Goal: Transaction & Acquisition: Purchase product/service

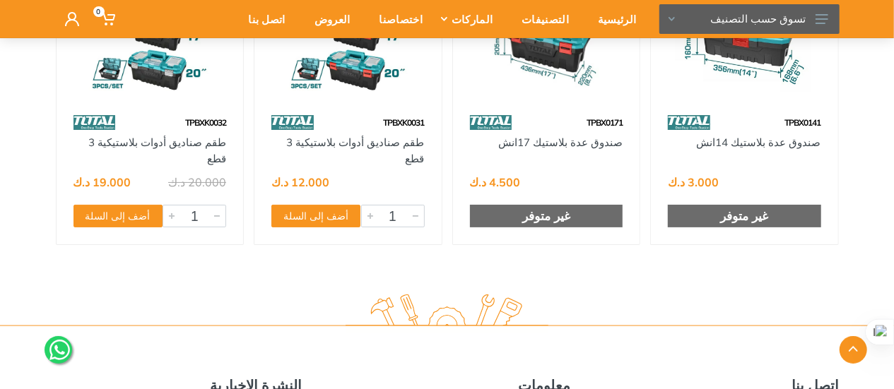
scroll to position [784, 0]
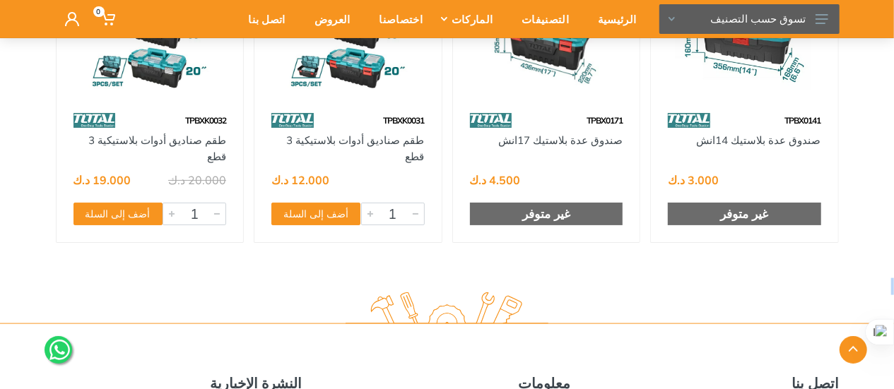
drag, startPoint x: 850, startPoint y: 295, endPoint x: 871, endPoint y: 206, distance: 91.5
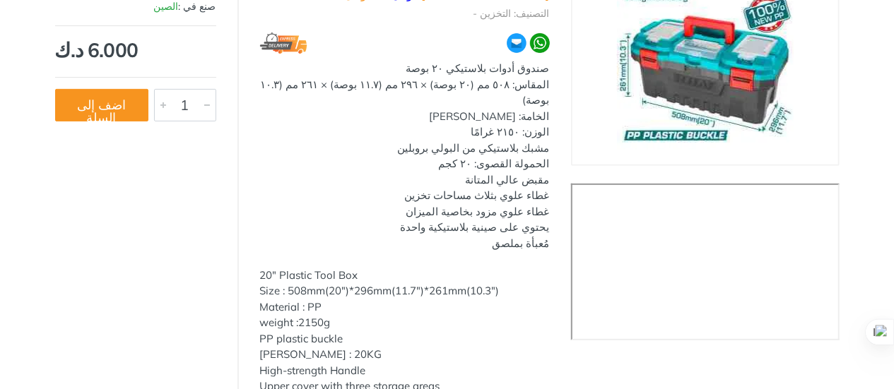
scroll to position [0, 0]
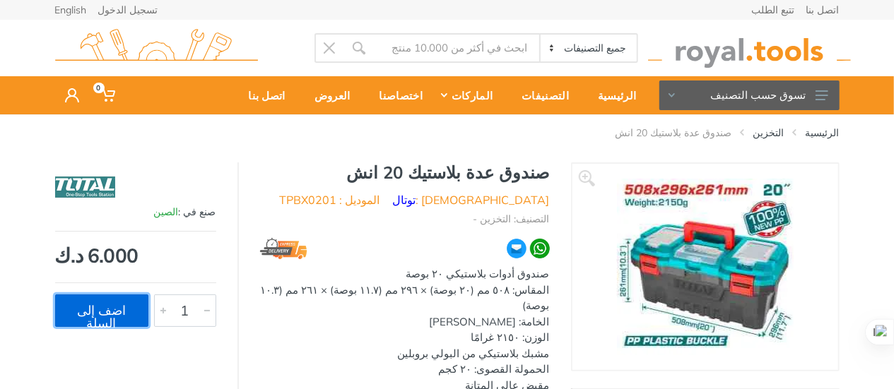
click at [78, 314] on button "اضف إلى السلة" at bounding box center [101, 311] width 93 height 33
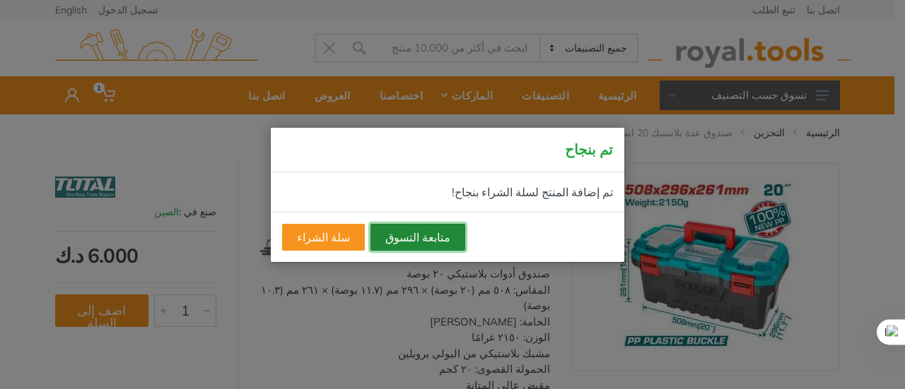
click at [401, 242] on button "متابعة التسوق" at bounding box center [417, 237] width 95 height 27
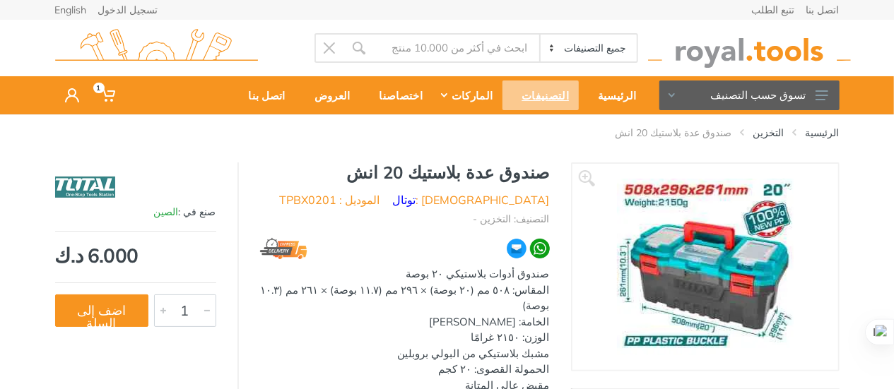
click at [563, 100] on div "التصنيفات" at bounding box center [541, 96] width 76 height 30
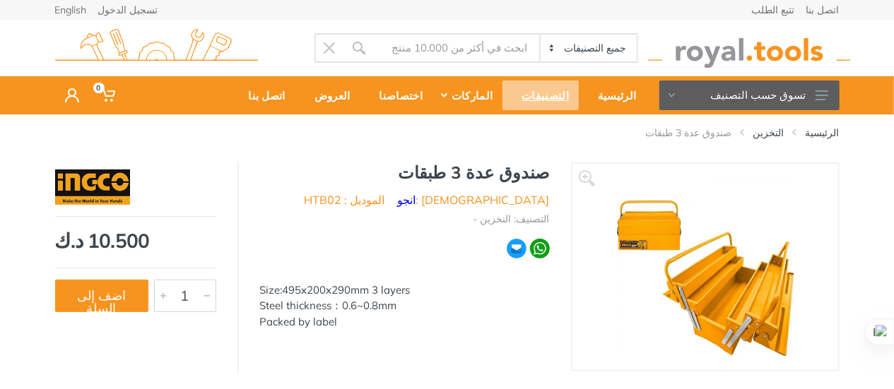
click at [555, 100] on div "التصنيفات" at bounding box center [541, 96] width 76 height 30
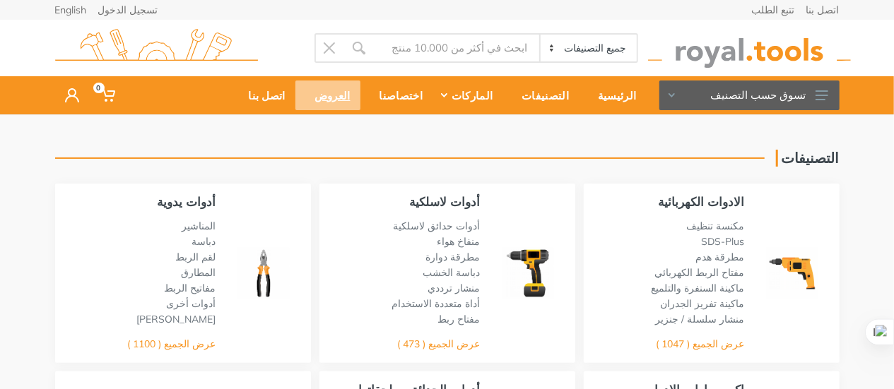
click at [360, 95] on div "العروض" at bounding box center [327, 96] width 65 height 30
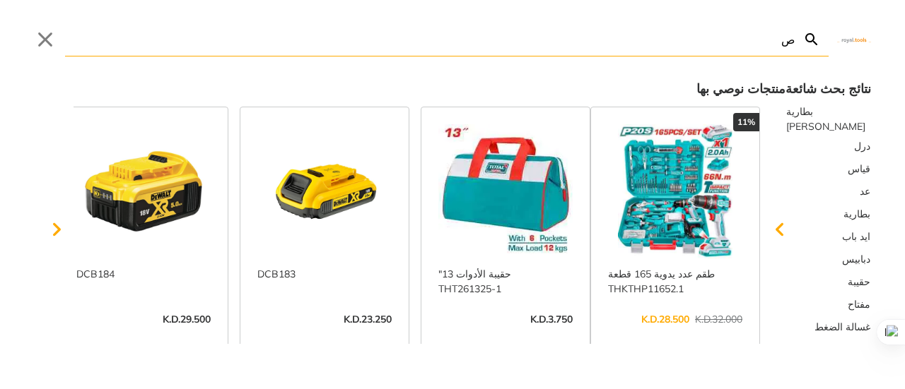
type input "ص"
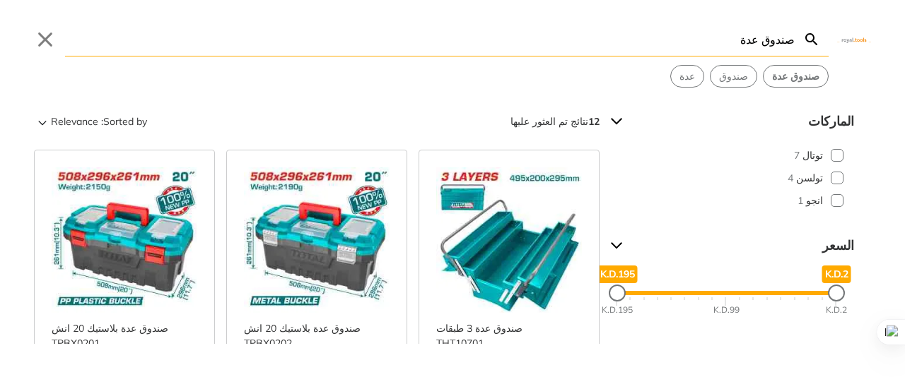
type input "صندوق عدة"
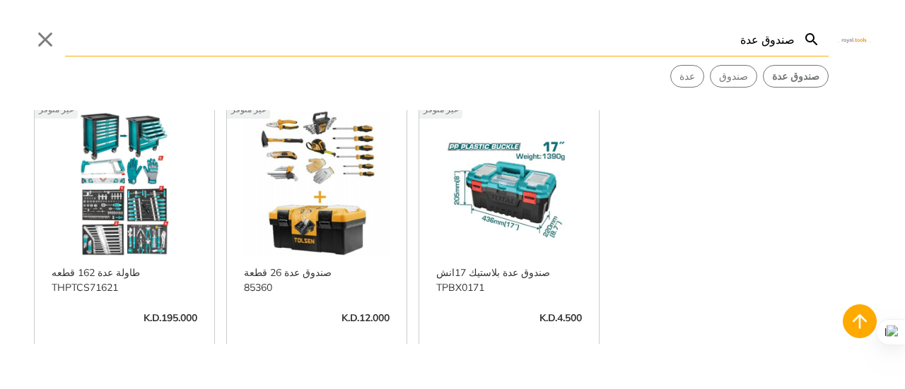
scroll to position [865, 0]
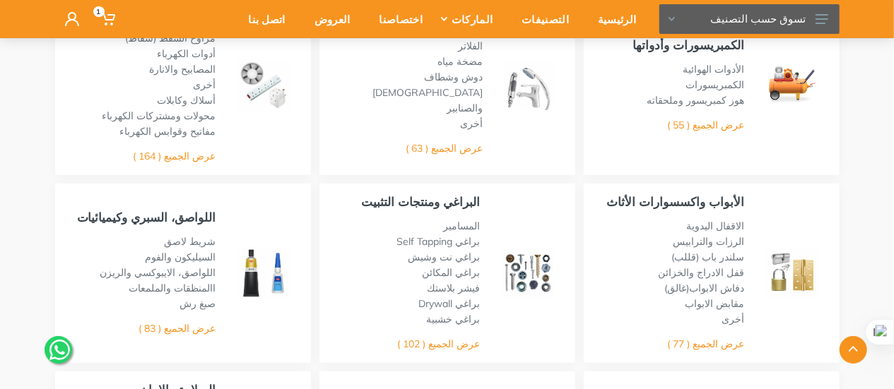
scroll to position [529, 0]
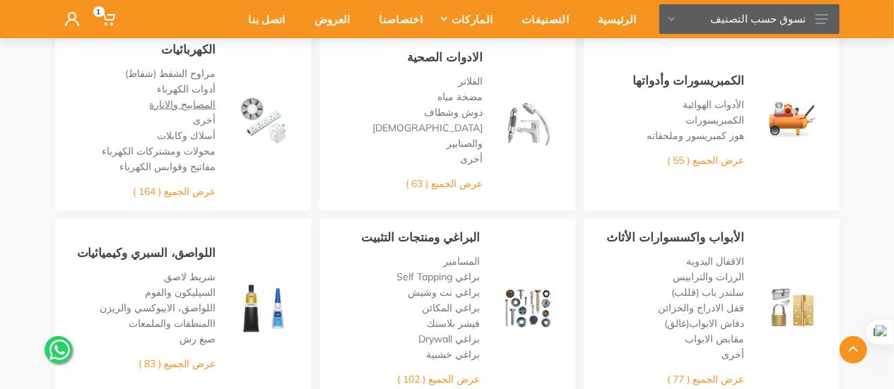
click at [175, 104] on link "المصابيح والانارة" at bounding box center [183, 104] width 66 height 13
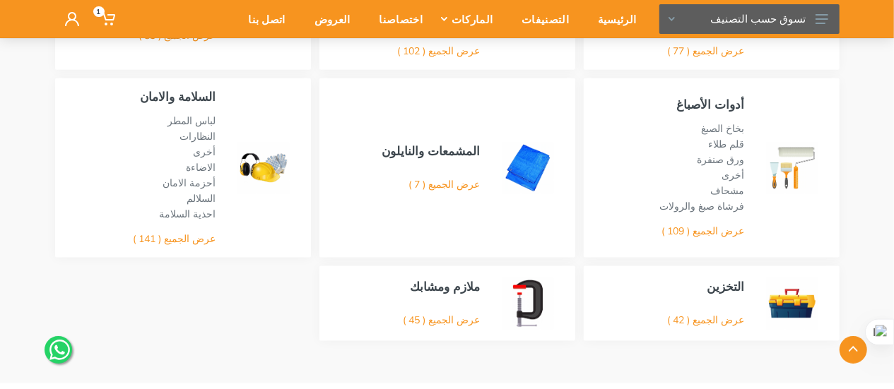
scroll to position [859, 0]
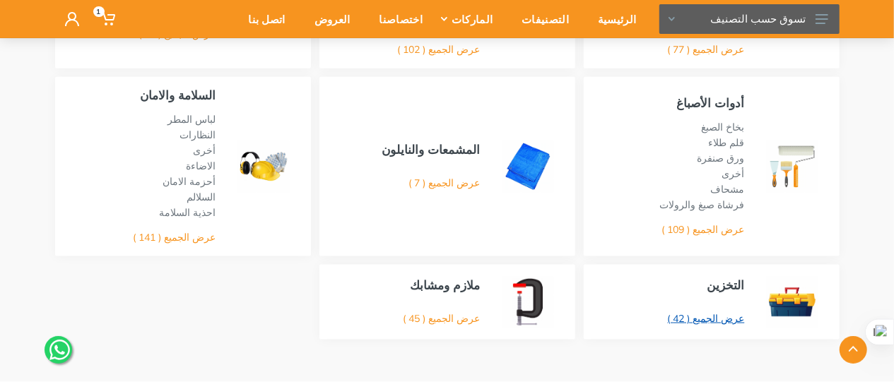
click at [729, 321] on link "عرض الجميع ( 42 )" at bounding box center [706, 318] width 77 height 13
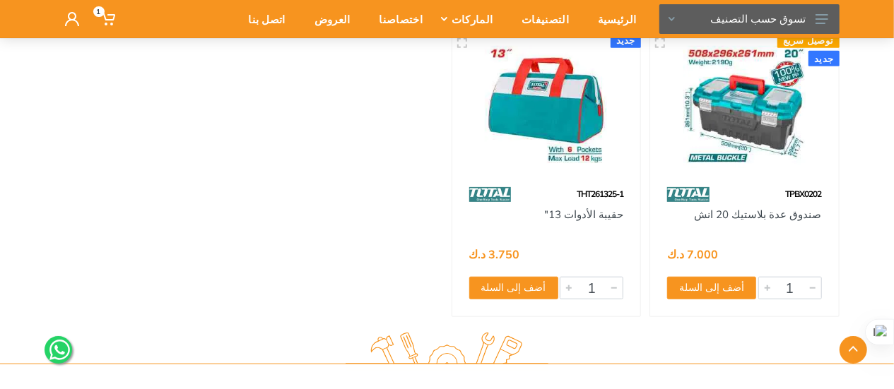
scroll to position [3223, 0]
